Goal: Use online tool/utility: Utilize a website feature to perform a specific function

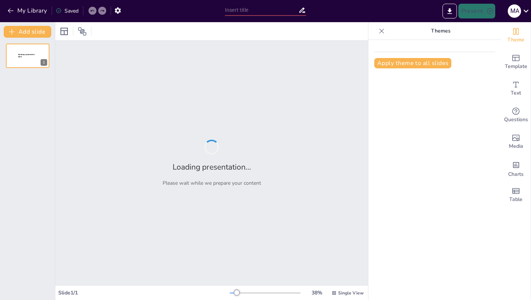
type input "ASSESSMENT OF THE SPATIAL DISTRIBUTION AND LOCATIONAL IMPACT OF PSS IN [PERSON_…"
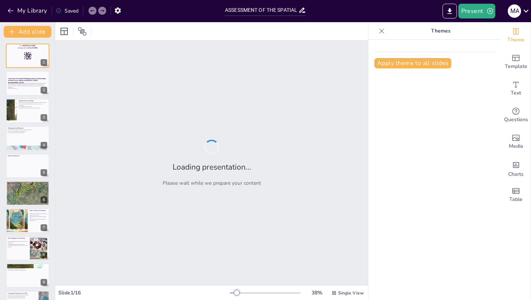
checkbox input "true"
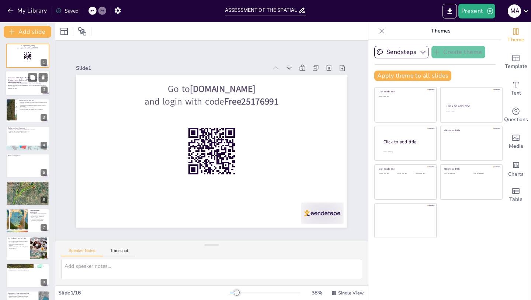
click at [16, 83] on p "This presentation evaluates the spatial distribution and locational impact of p…" at bounding box center [28, 85] width 40 height 6
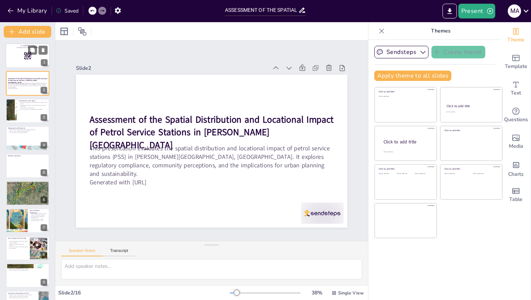
click at [13, 55] on div at bounding box center [28, 55] width 44 height 25
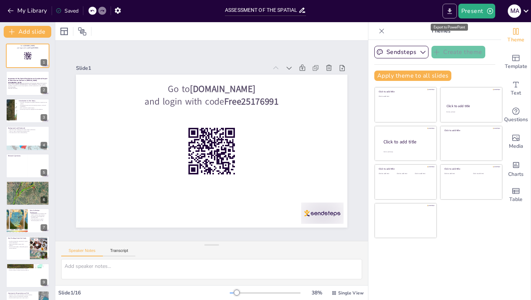
click at [449, 15] on button "Export to PowerPoint" at bounding box center [450, 11] width 14 height 15
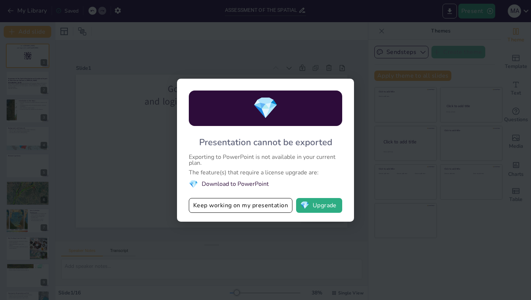
click at [208, 183] on li "💎 Download to PowerPoint" at bounding box center [266, 184] width 154 height 10
click at [256, 187] on li "💎 Download to PowerPoint" at bounding box center [266, 184] width 154 height 10
click at [278, 208] on button "Keep working on my presentation" at bounding box center [241, 205] width 104 height 15
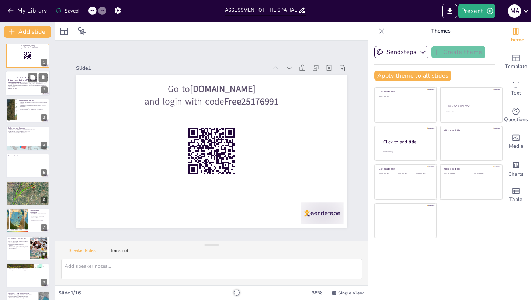
click at [22, 83] on p "This presentation evaluates the spatial distribution and locational impact of p…" at bounding box center [28, 85] width 40 height 6
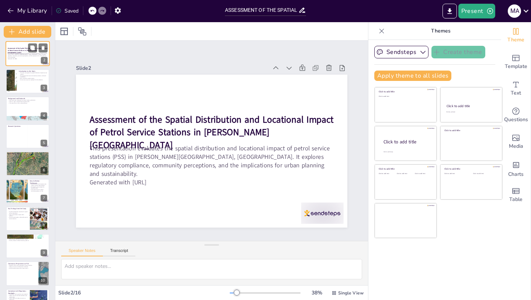
scroll to position [44, 0]
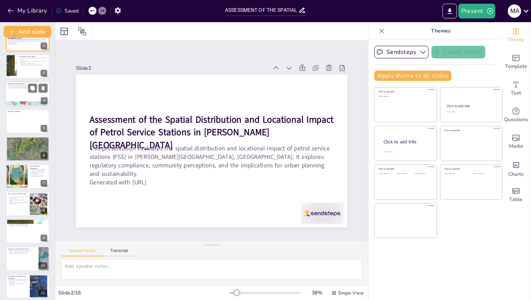
checkbox input "true"
click at [22, 90] on div at bounding box center [28, 93] width 44 height 25
type textarea "The rapid growth of petrol stations in urban areas is a pressing issue. These f…"
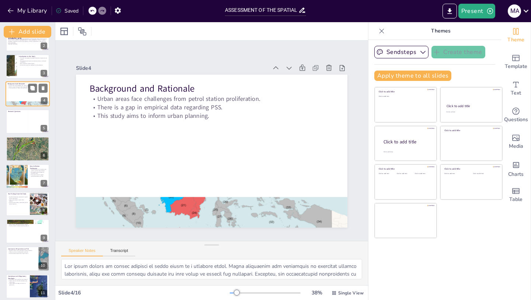
scroll to position [0, 0]
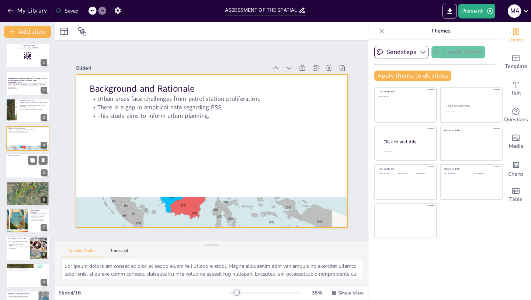
checkbox input "true"
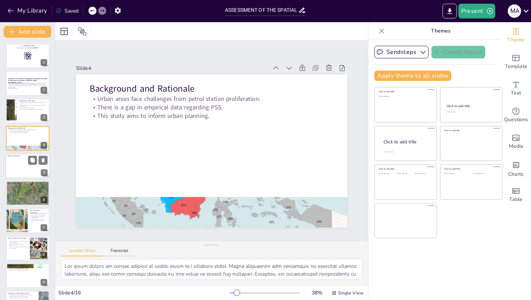
click at [23, 158] on div at bounding box center [28, 165] width 44 height 25
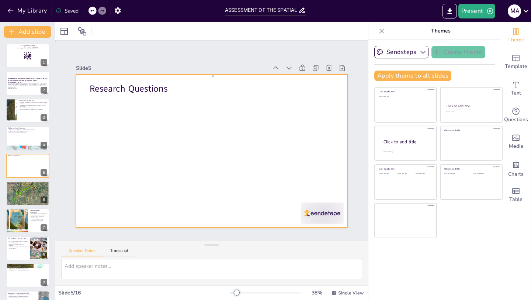
click at [129, 133] on div at bounding box center [212, 151] width 272 height 153
checkbox input "true"
click at [8, 185] on div "A mixed-methods approach is utilized. Primary data is collected from community …" at bounding box center [28, 186] width 40 height 4
type textarea "The mixed-methods approach combines qualitative and quantitative research techn…"
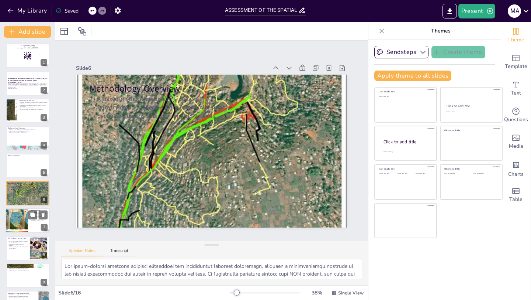
scroll to position [24, 0]
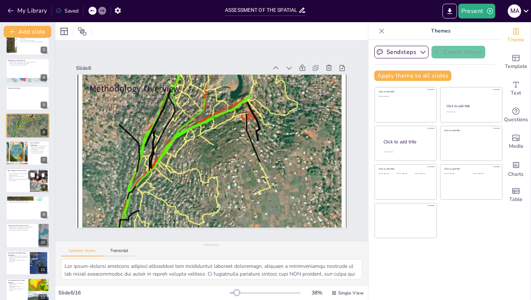
checkbox input "true"
click at [23, 179] on p "Environmental quality is affected by petrol station locations." at bounding box center [18, 179] width 20 height 3
type textarea "The findings indicate that there are notable disparities in how petrol service …"
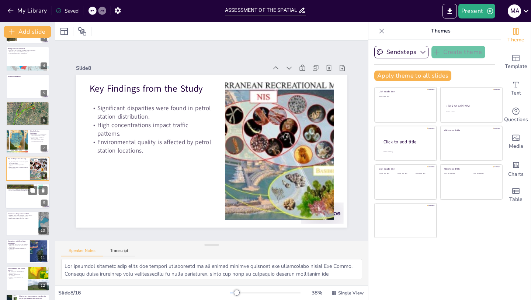
checkbox input "true"
click at [15, 192] on div at bounding box center [28, 195] width 44 height 25
type textarea "The application of GIS techniques, including buffer and overlay analysis, provi…"
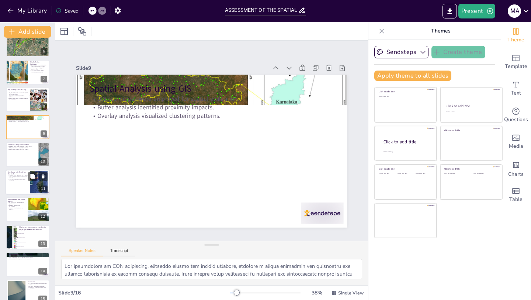
checkbox input "true"
click at [23, 179] on p "Public health and safety concerns are paramount." at bounding box center [18, 179] width 20 height 3
type textarea "Assessing compliance with urban planning regulations is critical for ensuring t…"
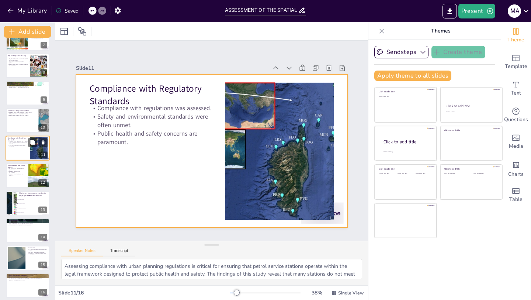
scroll to position [186, 0]
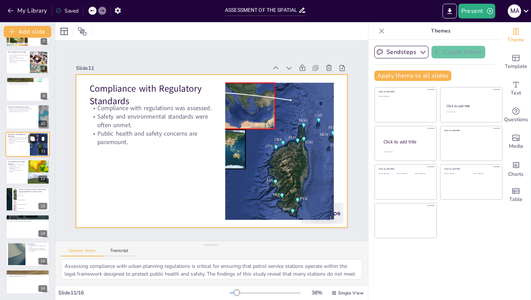
checkbox input "true"
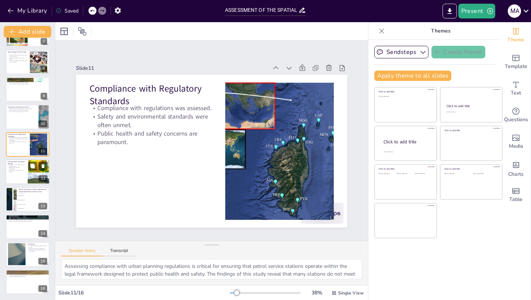
checkbox input "true"
click at [23, 173] on div at bounding box center [28, 171] width 44 height 25
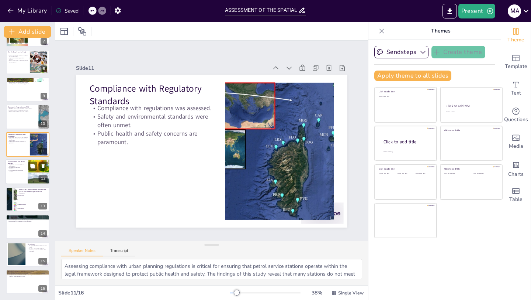
type textarea "The increase in air pollution resulting from the clustering of petrol stations …"
checkbox input "true"
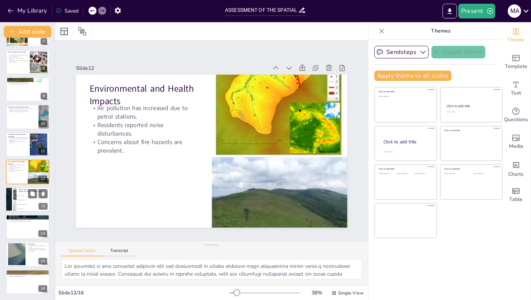
checkbox input "true"
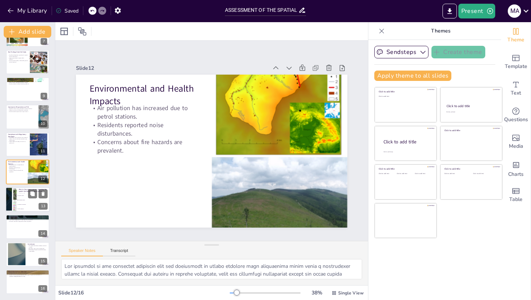
checkbox input "true"
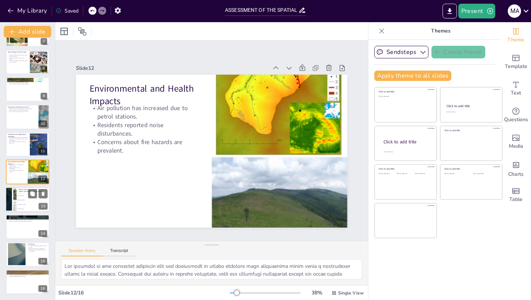
checkbox input "true"
click at [25, 207] on li "Traffic congestion" at bounding box center [33, 208] width 33 height 4
type textarea "The correct answer is Environmental impact, as highlighted in multiple slides, …"
checkbox input "true"
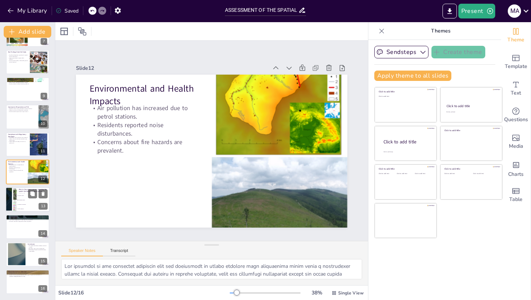
checkbox input "true"
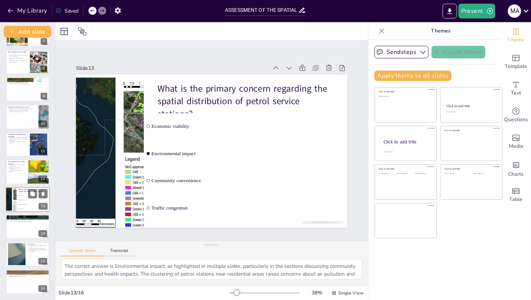
checkbox input "true"
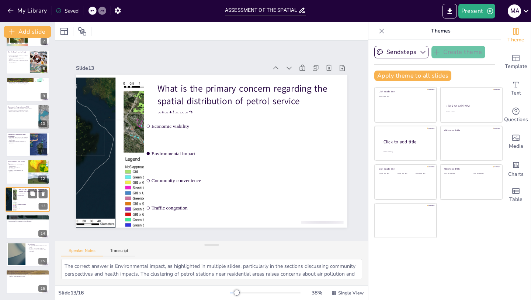
checkbox input "true"
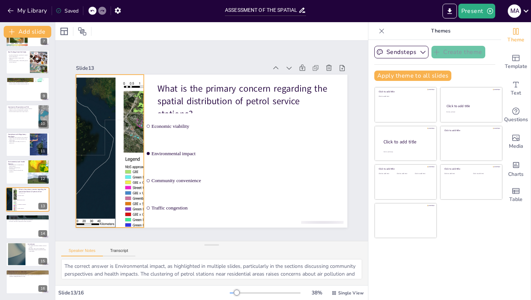
checkbox input "true"
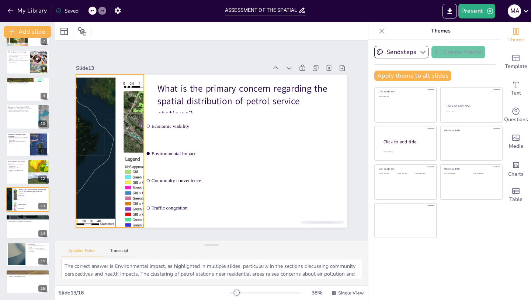
checkbox input "true"
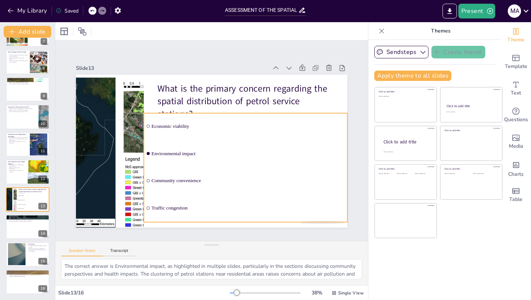
checkbox input "true"
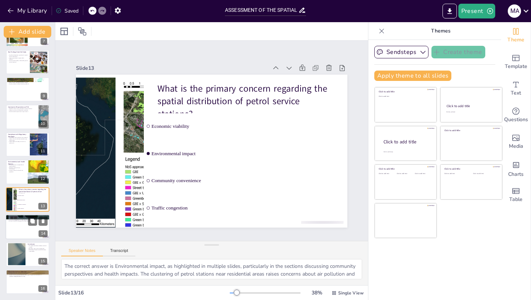
checkbox input "true"
click at [20, 233] on div at bounding box center [28, 226] width 44 height 25
type textarea "The recommendation for stricter enforcement of zoning laws underscores the need…"
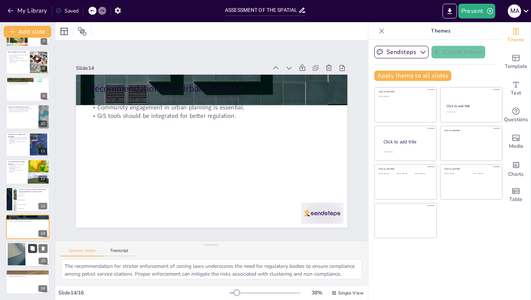
checkbox input "true"
click at [32, 250] on icon at bounding box center [32, 248] width 4 height 4
type textarea "The spatial distribution of petrol service stations is largely driven by econom…"
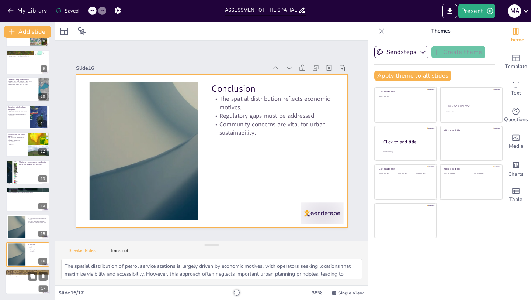
checkbox input "true"
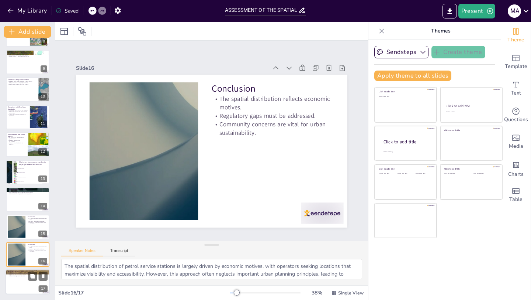
click at [27, 286] on div at bounding box center [28, 281] width 44 height 25
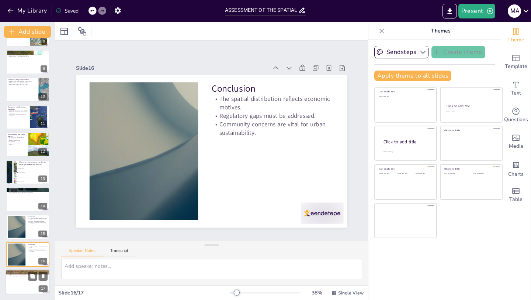
scroll to position [213, 0]
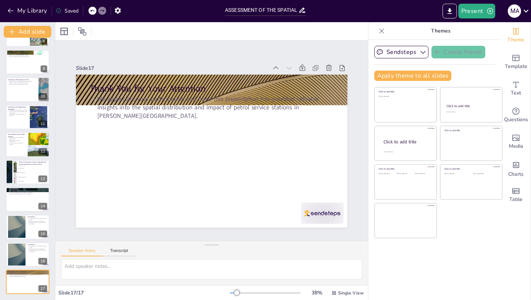
checkbox input "true"
